Goal: Transaction & Acquisition: Subscribe to service/newsletter

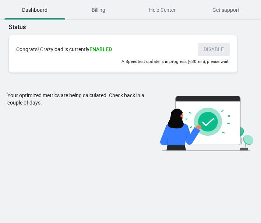
click at [217, 48] on div "Congrats! Crazyload is currently ENABLED DISABLE" at bounding box center [122, 49] width 213 height 13
click at [51, 95] on div "Your optimized metrics are being calculated. Check back in a couple of days." at bounding box center [77, 121] width 140 height 59
click at [46, 81] on div at bounding box center [46, 81] width 0 height 0
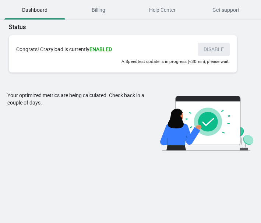
click at [75, 49] on div "Congrats! Crazyload is currently ENABLED" at bounding box center [103, 49] width 174 height 7
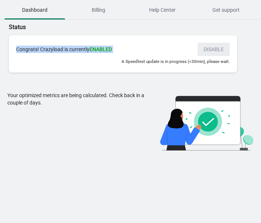
click at [75, 49] on div "Congrats! Crazyload is currently ENABLED" at bounding box center [103, 49] width 174 height 7
click at [70, 32] on div at bounding box center [70, 32] width 0 height 0
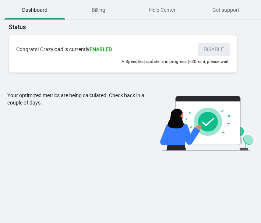
click at [71, 31] on p "Status" at bounding box center [130, 27] width 243 height 9
click at [90, 9] on span "Billing" at bounding box center [98, 9] width 61 height 13
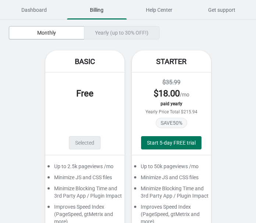
click at [127, 32] on div "Yearly (up to 30% OFF!)" at bounding box center [121, 32] width 75 height 13
click at [94, 31] on div "Yearly (up to 30% OFF!)" at bounding box center [121, 32] width 75 height 13
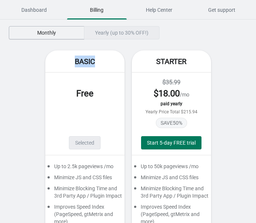
click at [70, 31] on span "Monthly" at bounding box center [46, 33] width 63 height 6
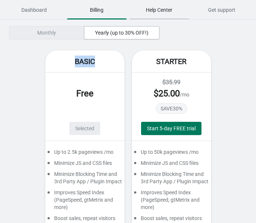
click at [172, 11] on span "Help Center" at bounding box center [159, 9] width 60 height 13
click at [214, 11] on span "Get support" at bounding box center [222, 9] width 60 height 13
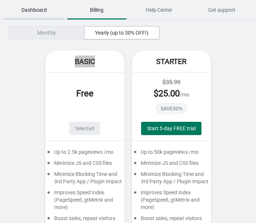
click at [43, 7] on span "Dashboard" at bounding box center [34, 9] width 60 height 13
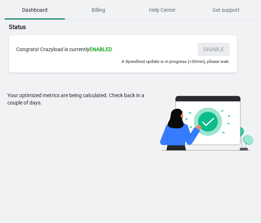
click at [95, 72] on div "Congrats! Crazyload is currently ENABLED DISABLE A Speedtest update is in progr…" at bounding box center [123, 53] width 228 height 37
drag, startPoint x: 88, startPoint y: 49, endPoint x: 19, endPoint y: 47, distance: 68.4
click at [16, 49] on div "Congrats! Crazyload is currently ENABLED" at bounding box center [103, 49] width 174 height 7
click at [11, 35] on div at bounding box center [11, 35] width 0 height 0
click at [28, 44] on div "Congrats! Crazyload is currently ENABLED DISABLE" at bounding box center [122, 49] width 213 height 13
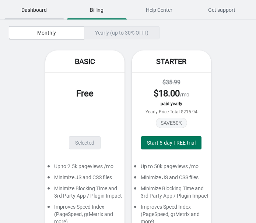
click at [31, 9] on span "Dashboard" at bounding box center [34, 9] width 60 height 13
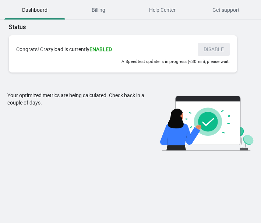
click at [213, 47] on div "Congrats! Crazyload is currently ENABLED DISABLE" at bounding box center [122, 49] width 213 height 13
click at [213, 48] on div "Congrats! Crazyload is currently ENABLED DISABLE" at bounding box center [122, 49] width 213 height 13
click at [209, 48] on div at bounding box center [209, 48] width 0 height 0
click at [188, 49] on div "Congrats! Crazyload is currently ENABLED" at bounding box center [103, 49] width 174 height 7
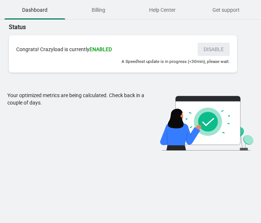
drag, startPoint x: 225, startPoint y: 50, endPoint x: 209, endPoint y: 49, distance: 16.2
click at [209, 49] on div "Congrats! Crazyload is currently ENABLED DISABLE" at bounding box center [122, 49] width 213 height 13
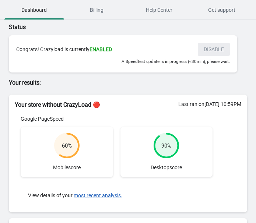
click at [79, 133] on div "60 % Mobile score" at bounding box center [67, 152] width 92 height 50
click at [66, 103] on h2 "Your store without CrazyLoad 🔴" at bounding box center [128, 104] width 226 height 9
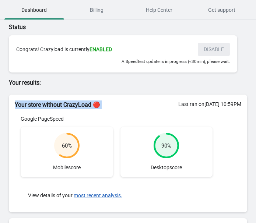
click at [66, 103] on h2 "Your store without CrazyLoad 🔴" at bounding box center [128, 104] width 226 height 9
click at [61, 90] on div at bounding box center [61, 90] width 0 height 0
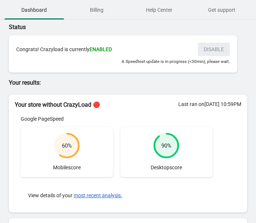
click at [40, 117] on div "Google PageSpeed" at bounding box center [117, 118] width 192 height 7
click at [36, 105] on div at bounding box center [36, 105] width 0 height 0
click at [57, 118] on div "Google PageSpeed" at bounding box center [117, 118] width 192 height 7
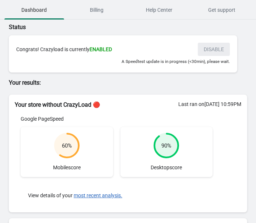
click at [73, 147] on circle at bounding box center [67, 145] width 24 height 24
click at [167, 148] on div "90 %" at bounding box center [166, 145] width 10 height 7
click at [40, 198] on div "View details of your most recent analysis." at bounding box center [117, 195] width 192 height 22
click at [43, 193] on div "View details of your most recent analysis." at bounding box center [117, 195] width 192 height 22
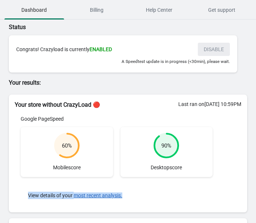
click at [43, 193] on div "View details of your most recent analysis." at bounding box center [117, 195] width 192 height 22
click at [38, 181] on div at bounding box center [38, 181] width 0 height 0
click at [201, 197] on div "View details of your most recent analysis." at bounding box center [117, 195] width 192 height 22
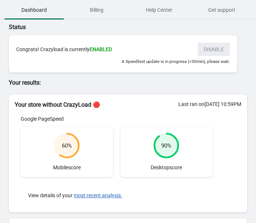
click at [33, 103] on h2 "Your store without CrazyLoad 🔴" at bounding box center [128, 104] width 226 height 9
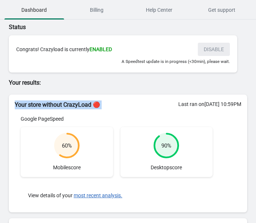
click at [33, 103] on h2 "Your store without CrazyLoad 🔴" at bounding box center [128, 104] width 226 height 9
click at [29, 90] on div at bounding box center [29, 90] width 0 height 0
click at [62, 106] on h2 "Your store without CrazyLoad 🔴" at bounding box center [128, 104] width 226 height 9
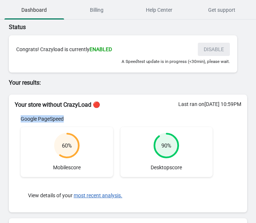
drag, startPoint x: 70, startPoint y: 121, endPoint x: 13, endPoint y: 121, distance: 56.6
click at [14, 121] on div "Last ran on [DATE] 10:59PM Google PageSpeed 60 % Mobile score 90 % Desktop scor…" at bounding box center [128, 160] width 238 height 103
copy div "Google PageSpeed"
click at [88, 10] on span "Billing" at bounding box center [97, 9] width 60 height 13
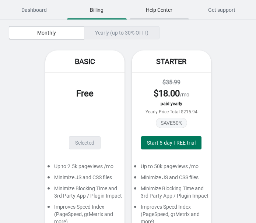
click at [170, 2] on button "Help Center" at bounding box center [159, 9] width 63 height 19
click at [53, 10] on span "Dashboard" at bounding box center [34, 9] width 60 height 13
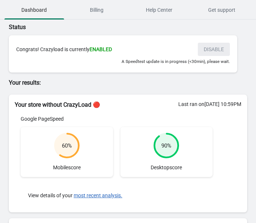
click at [63, 49] on div "Congrats! Crazyload is currently ENABLED" at bounding box center [103, 49] width 174 height 7
copy div "Congrats! Crazyload is currently ENABLED DISABLE"
click at [58, 56] on div at bounding box center [58, 56] width 0 height 0
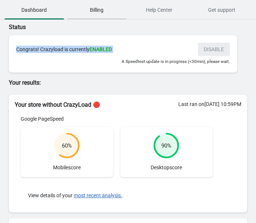
click at [83, 7] on span "Billing" at bounding box center [97, 9] width 60 height 13
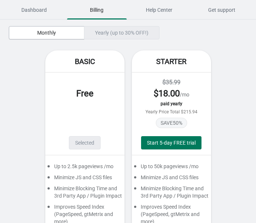
click at [117, 32] on div "Yearly (up to 30% OFF!)" at bounding box center [121, 32] width 75 height 13
click at [114, 32] on div "Yearly (up to 30% OFF!)" at bounding box center [121, 32] width 75 height 13
click at [163, 28] on div "Monthly Yearly (up to 30% OFF!)" at bounding box center [117, 32] width 216 height 13
click at [134, 26] on div "Yearly (up to 30% OFF!)" at bounding box center [121, 32] width 75 height 13
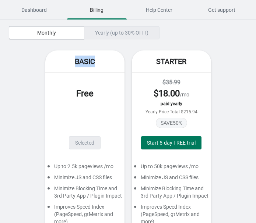
click at [134, 26] on div "Yearly (up to 30% OFF!)" at bounding box center [121, 32] width 75 height 13
click at [176, 30] on div "Monthly Yearly (up to 30% OFF!)" at bounding box center [117, 32] width 216 height 13
click at [156, 11] on span "Help Center" at bounding box center [159, 9] width 60 height 13
